Goal: Information Seeking & Learning: Learn about a topic

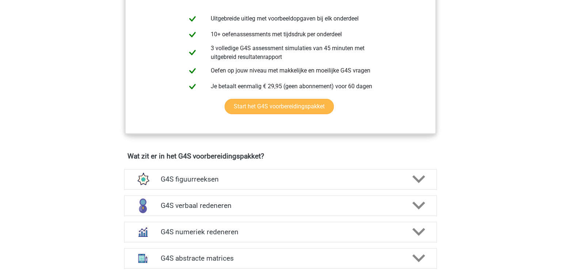
scroll to position [415, 0]
click at [417, 175] on polygon at bounding box center [419, 179] width 13 height 8
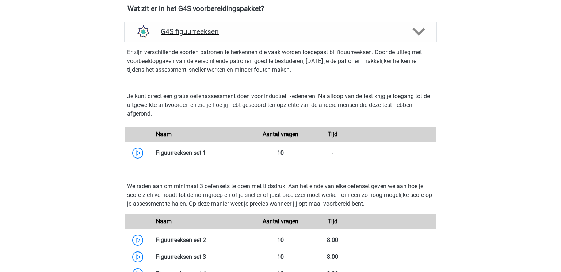
scroll to position [564, 0]
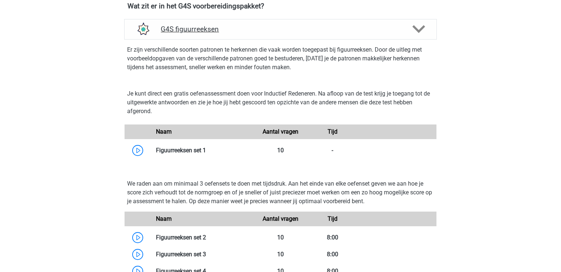
click at [421, 23] on icon at bounding box center [419, 29] width 13 height 13
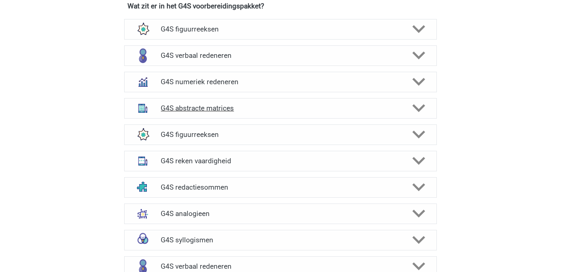
click at [424, 104] on polygon at bounding box center [419, 108] width 13 height 8
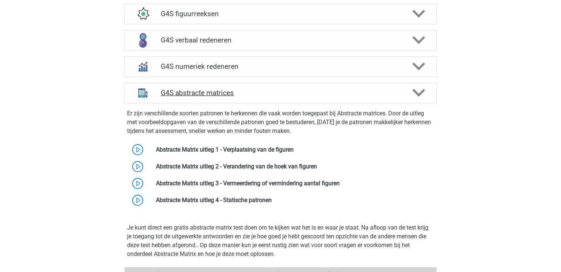
scroll to position [580, 0]
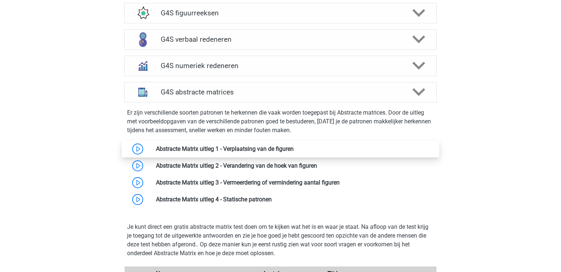
click at [294, 145] on link at bounding box center [294, 148] width 0 height 7
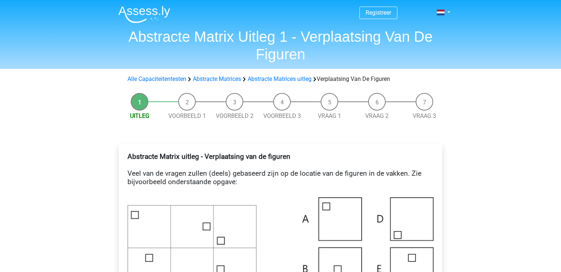
scroll to position [162, 0]
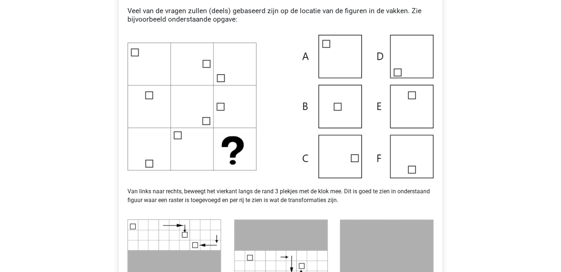
click at [402, 58] on img at bounding box center [281, 106] width 306 height 143
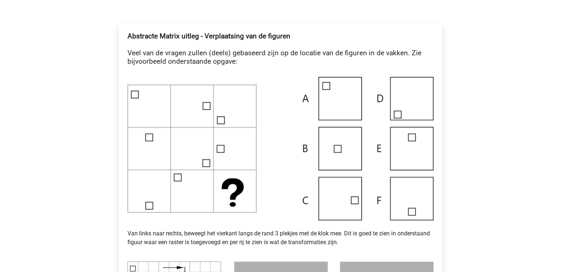
scroll to position [118, 0]
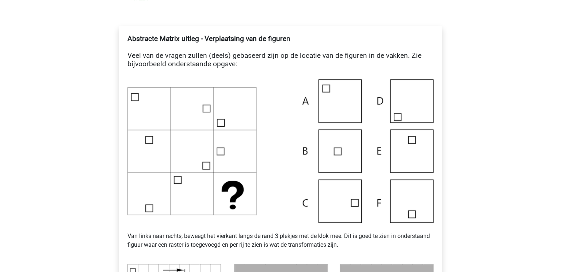
click at [414, 94] on img at bounding box center [281, 150] width 306 height 143
click at [379, 99] on img at bounding box center [281, 150] width 306 height 143
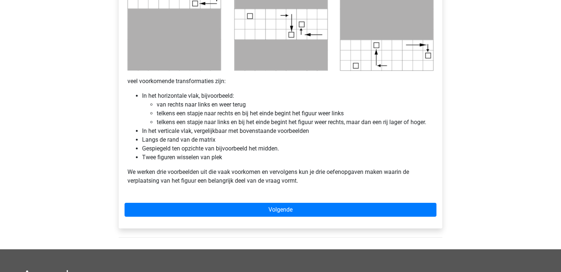
scroll to position [405, 0]
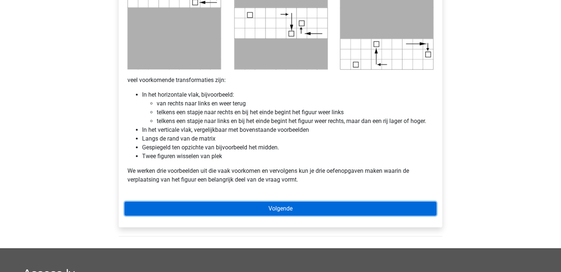
click at [291, 211] on link "Volgende" at bounding box center [281, 208] width 312 height 14
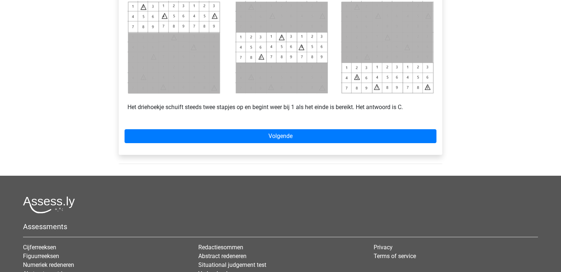
scroll to position [356, 0]
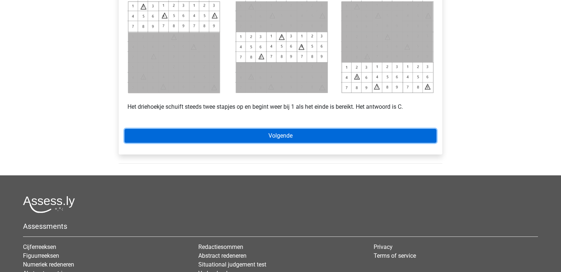
click at [294, 135] on link "Volgende" at bounding box center [281, 136] width 312 height 14
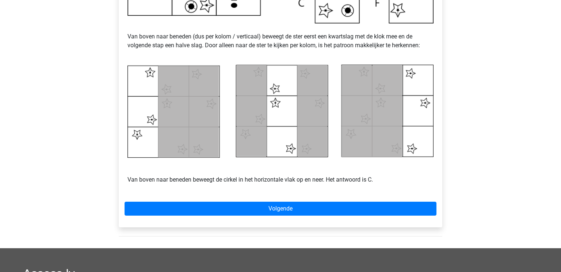
scroll to position [298, 0]
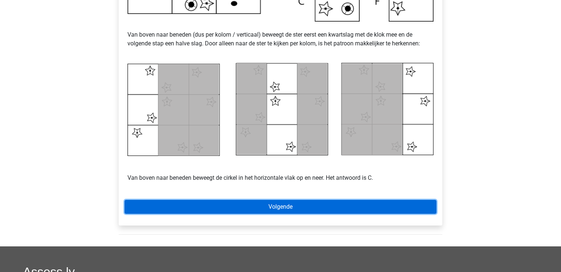
click at [287, 206] on link "Volgende" at bounding box center [281, 207] width 312 height 14
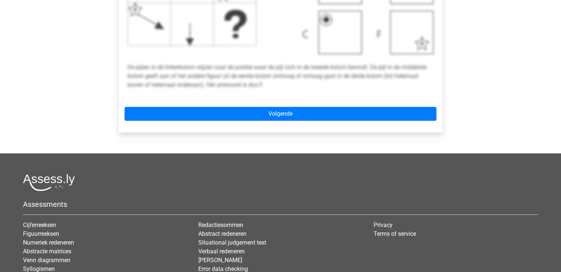
scroll to position [373, 0]
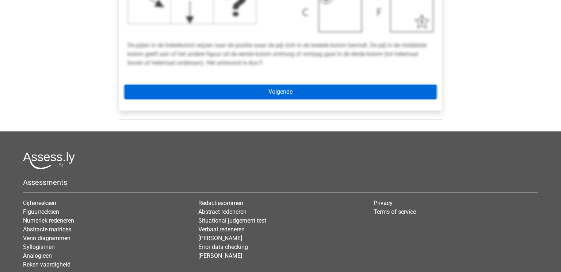
click at [294, 92] on link "Volgende" at bounding box center [281, 92] width 312 height 14
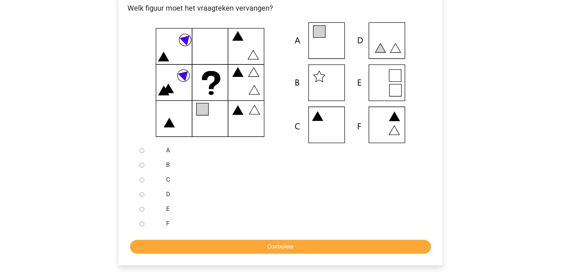
scroll to position [151, 0]
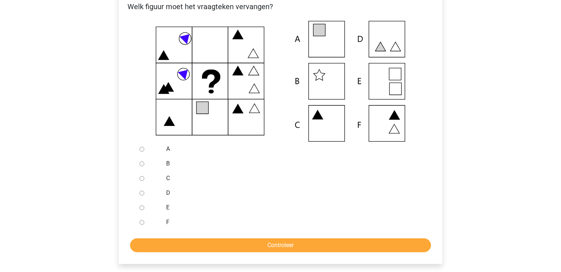
click at [143, 148] on input "A" at bounding box center [142, 149] width 5 height 5
radio input "true"
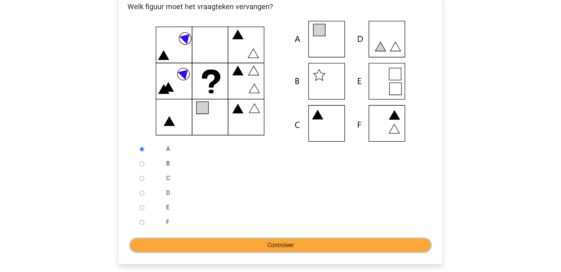
click at [290, 247] on input "Controleer" at bounding box center [280, 245] width 301 height 14
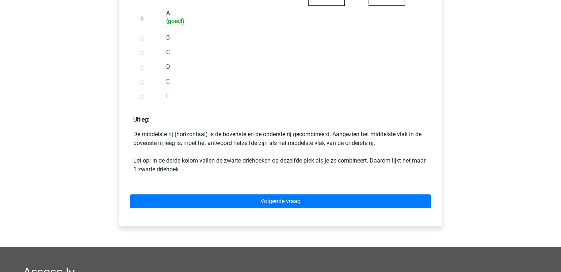
scroll to position [297, 0]
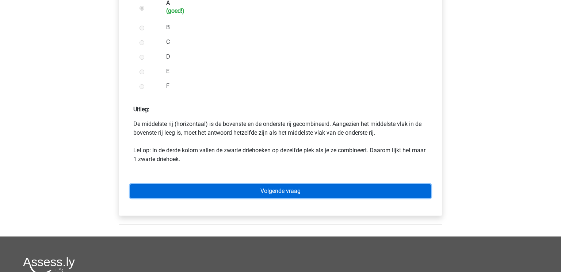
click at [284, 188] on link "Volgende vraag" at bounding box center [280, 191] width 301 height 14
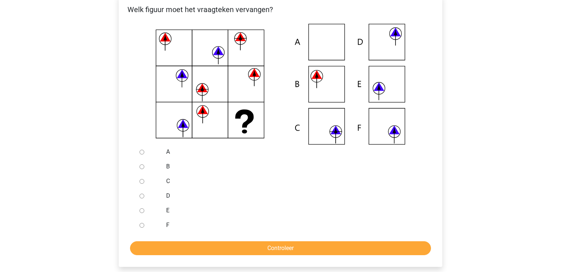
scroll to position [149, 0]
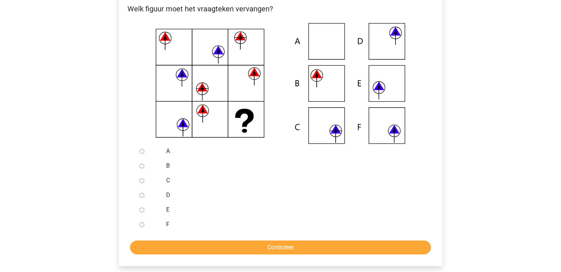
click at [142, 209] on input "E" at bounding box center [142, 209] width 5 height 5
radio input "true"
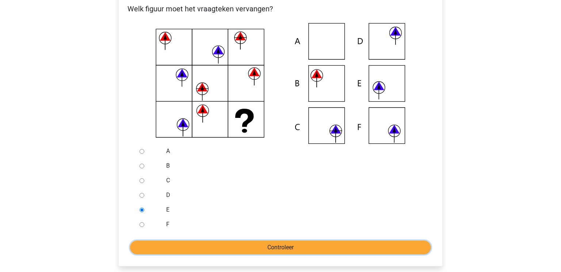
click at [258, 247] on input "Controleer" at bounding box center [280, 247] width 301 height 14
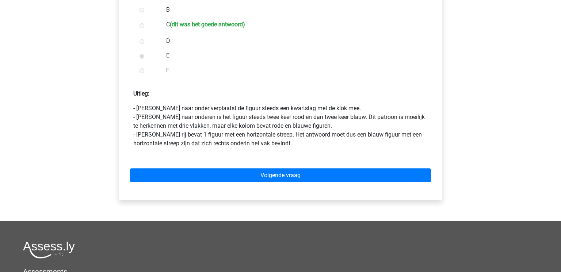
scroll to position [306, 0]
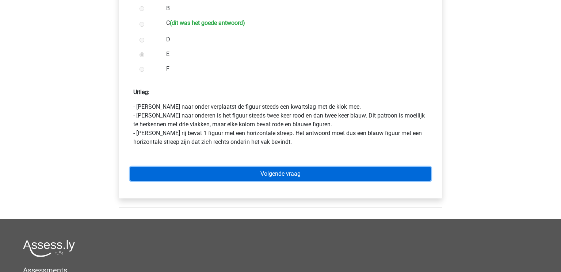
click at [291, 175] on link "Volgende vraag" at bounding box center [280, 174] width 301 height 14
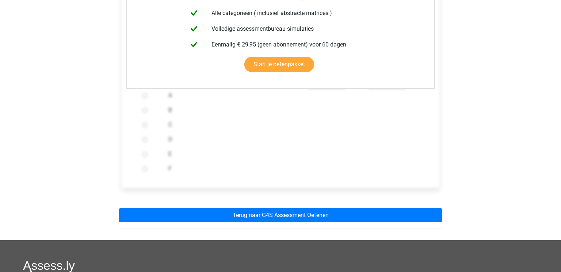
scroll to position [208, 0]
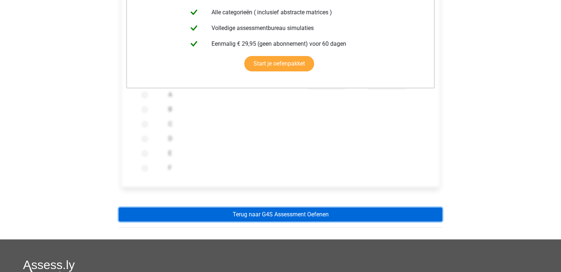
click at [290, 219] on link "Terug naar G4S Assessment Oefenen" at bounding box center [281, 214] width 324 height 14
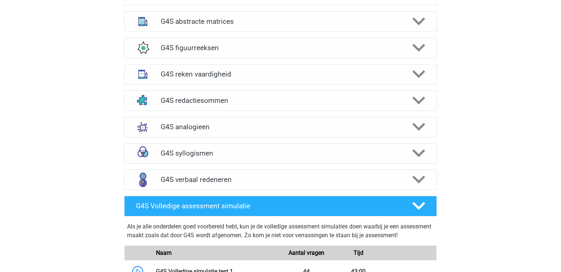
scroll to position [651, 0]
click at [422, 120] on icon at bounding box center [419, 126] width 13 height 13
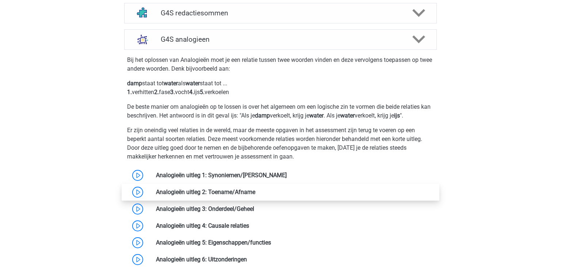
scroll to position [734, 0]
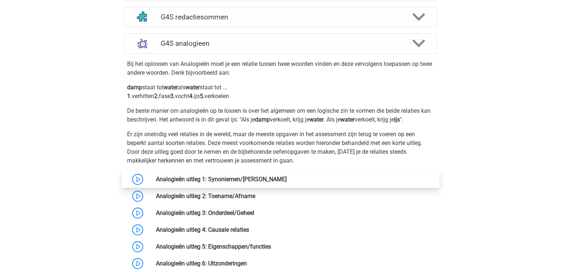
click at [287, 175] on link at bounding box center [287, 178] width 0 height 7
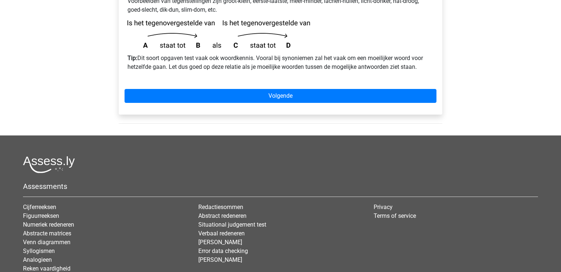
scroll to position [273, 0]
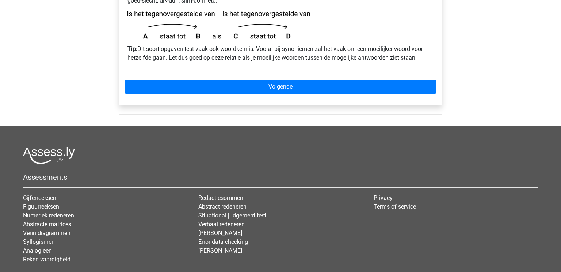
click at [28, 220] on link "Abstracte matrices" at bounding box center [47, 223] width 48 height 7
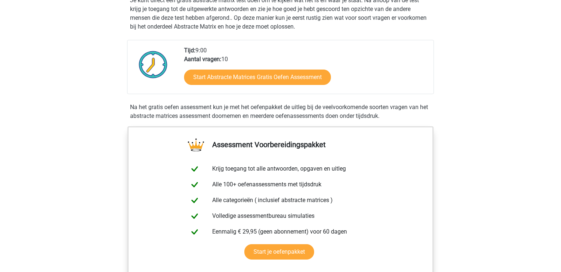
scroll to position [154, 0]
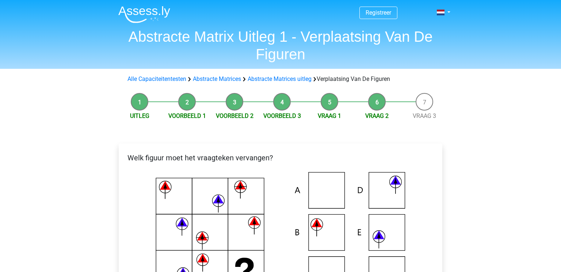
scroll to position [149, 0]
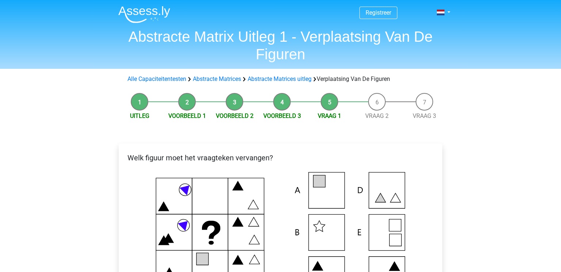
scroll to position [151, 0]
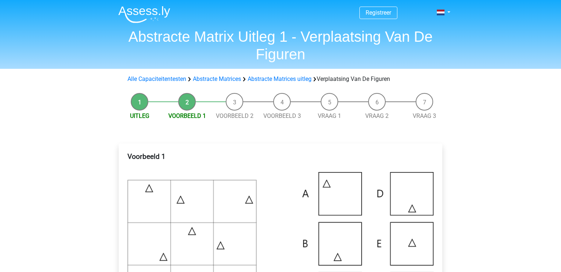
scroll to position [356, 0]
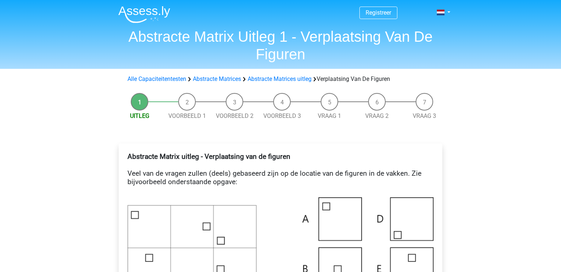
scroll to position [405, 0]
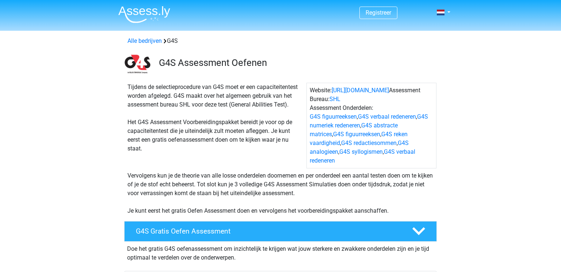
scroll to position [580, 0]
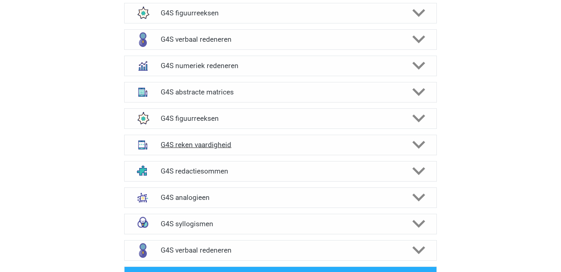
click at [415, 141] on polygon at bounding box center [419, 145] width 13 height 8
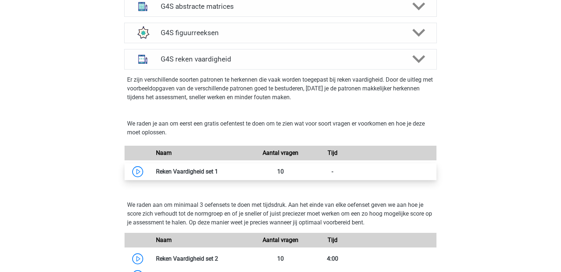
scroll to position [667, 0]
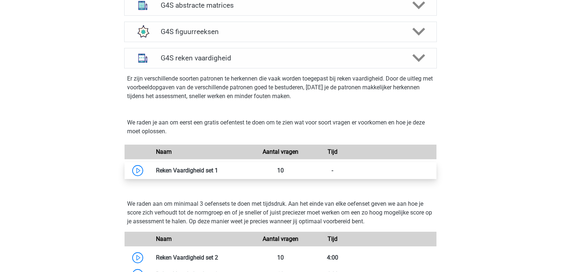
click at [218, 167] on link at bounding box center [218, 170] width 0 height 7
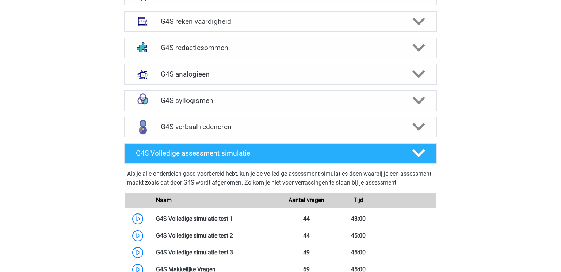
scroll to position [704, 0]
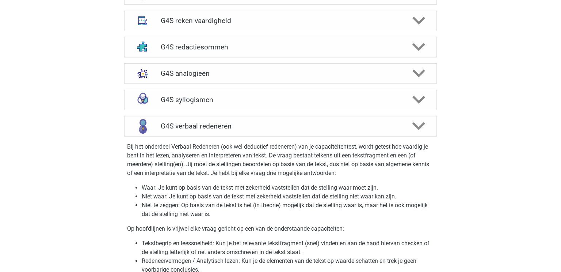
scroll to position [1205, 0]
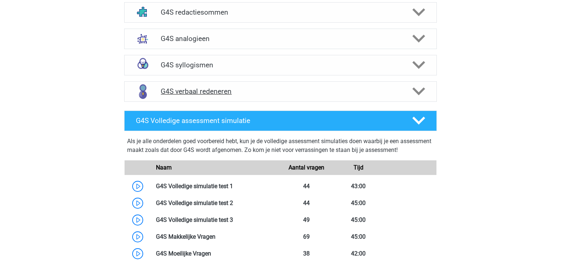
scroll to position [704, 0]
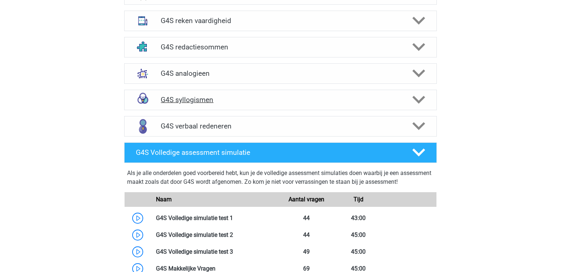
click at [423, 93] on icon at bounding box center [419, 99] width 13 height 13
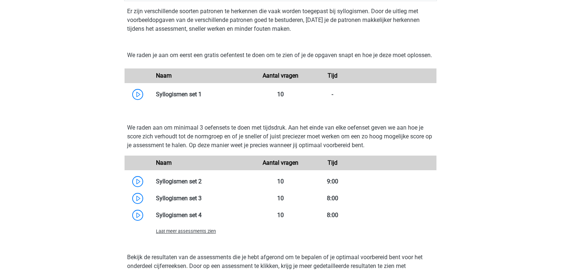
scroll to position [813, 0]
click at [202, 92] on link at bounding box center [202, 94] width 0 height 7
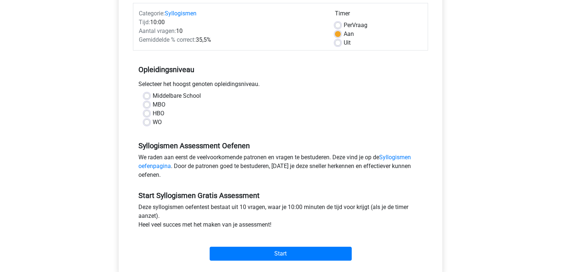
scroll to position [88, 0]
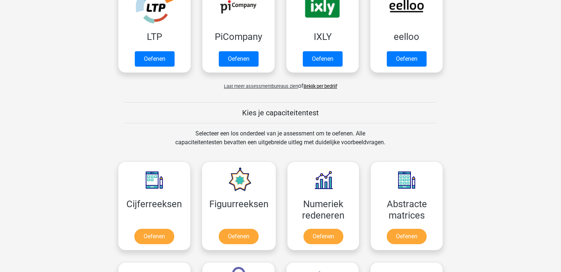
scroll to position [190, 0]
